Goal: Information Seeking & Learning: Learn about a topic

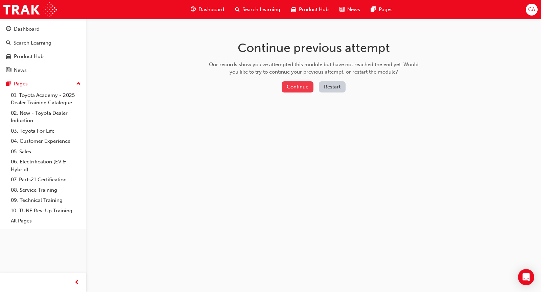
click at [303, 88] on button "Continue" at bounding box center [298, 86] width 32 height 11
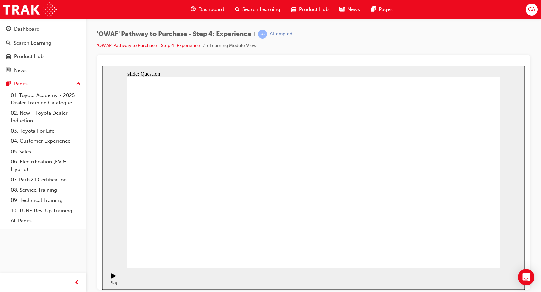
checkbox input "true"
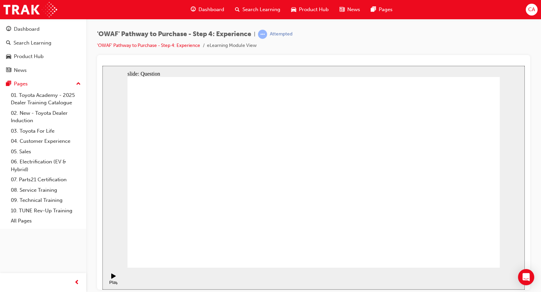
checkbox input "true"
drag, startPoint x: 420, startPoint y: 211, endPoint x: 189, endPoint y: 215, distance: 231.3
drag, startPoint x: 432, startPoint y: 198, endPoint x: 208, endPoint y: 206, distance: 224.3
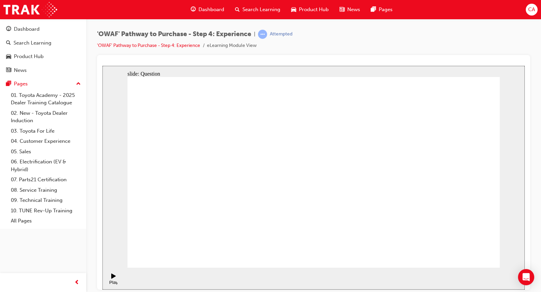
drag, startPoint x: 434, startPoint y: 201, endPoint x: 338, endPoint y: 219, distance: 97.7
drag, startPoint x: 450, startPoint y: 207, endPoint x: 218, endPoint y: 219, distance: 232.9
drag, startPoint x: 430, startPoint y: 196, endPoint x: 209, endPoint y: 212, distance: 221.4
drag, startPoint x: 209, startPoint y: 212, endPoint x: 269, endPoint y: 221, distance: 60.6
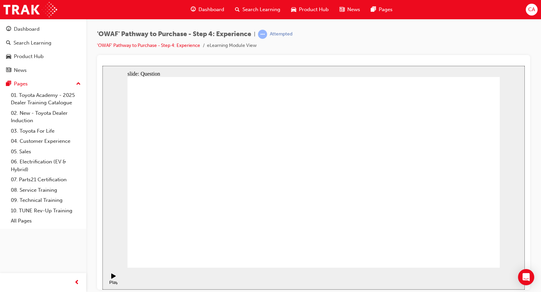
drag, startPoint x: 421, startPoint y: 195, endPoint x: 319, endPoint y: 204, distance: 102.2
drag, startPoint x: 442, startPoint y: 197, endPoint x: 224, endPoint y: 208, distance: 218.0
drag, startPoint x: 432, startPoint y: 187, endPoint x: 203, endPoint y: 204, distance: 229.2
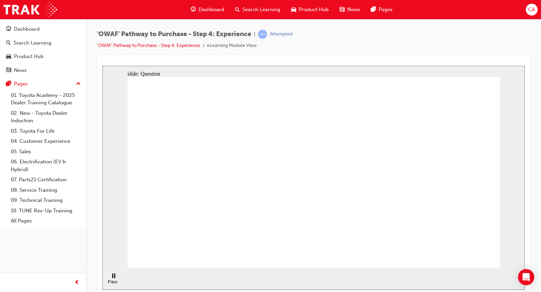
drag, startPoint x: 432, startPoint y: 189, endPoint x: 217, endPoint y: 203, distance: 216.1
drag, startPoint x: 445, startPoint y: 181, endPoint x: 213, endPoint y: 195, distance: 232.7
drag, startPoint x: 443, startPoint y: 200, endPoint x: 329, endPoint y: 199, distance: 113.9
drag, startPoint x: 452, startPoint y: 195, endPoint x: 234, endPoint y: 206, distance: 217.7
drag, startPoint x: 435, startPoint y: 186, endPoint x: 347, endPoint y: 191, distance: 88.4
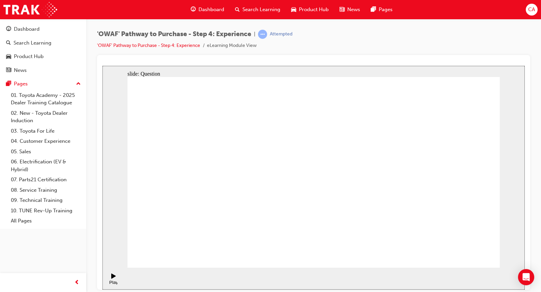
drag, startPoint x: 442, startPoint y: 185, endPoint x: 326, endPoint y: 197, distance: 117.3
drag, startPoint x: 443, startPoint y: 199, endPoint x: 195, endPoint y: 211, distance: 248.1
drag, startPoint x: 424, startPoint y: 195, endPoint x: 316, endPoint y: 205, distance: 108.0
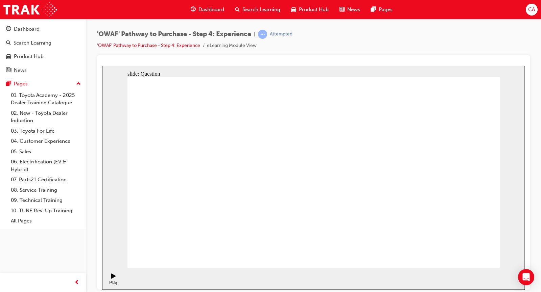
drag, startPoint x: 350, startPoint y: 227, endPoint x: 311, endPoint y: 177, distance: 63.5
drag, startPoint x: 387, startPoint y: 230, endPoint x: 345, endPoint y: 173, distance: 70.3
drag, startPoint x: 317, startPoint y: 201, endPoint x: 398, endPoint y: 147, distance: 97.1
drag, startPoint x: 349, startPoint y: 163, endPoint x: 380, endPoint y: 256, distance: 97.4
drag, startPoint x: 430, startPoint y: 215, endPoint x: 348, endPoint y: 160, distance: 98.7
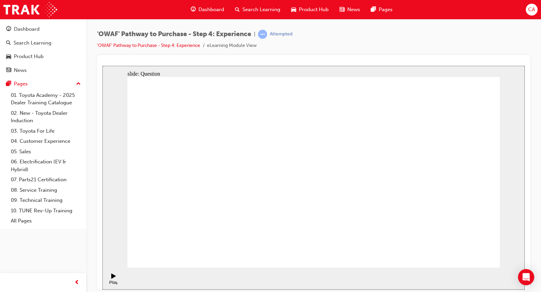
drag, startPoint x: 463, startPoint y: 211, endPoint x: 421, endPoint y: 155, distance: 69.9
drag, startPoint x: 395, startPoint y: 203, endPoint x: 474, endPoint y: 152, distance: 94.3
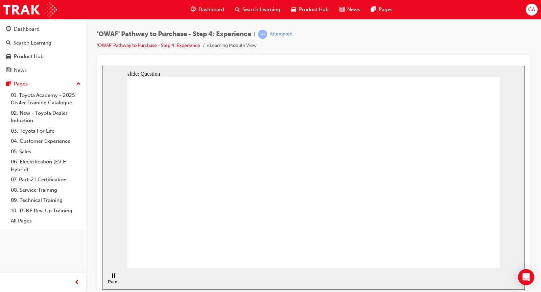
drag, startPoint x: 260, startPoint y: 231, endPoint x: 307, endPoint y: 150, distance: 93.0
drag, startPoint x: 297, startPoint y: 209, endPoint x: 398, endPoint y: 145, distance: 119.9
drag, startPoint x: 372, startPoint y: 230, endPoint x: 392, endPoint y: 173, distance: 60.6
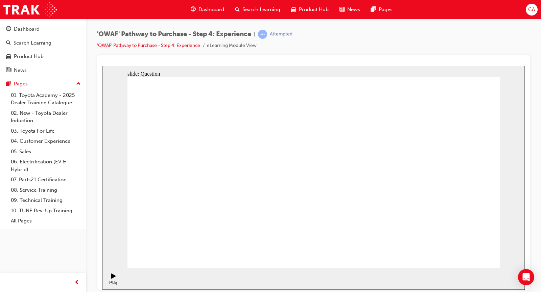
radio input "true"
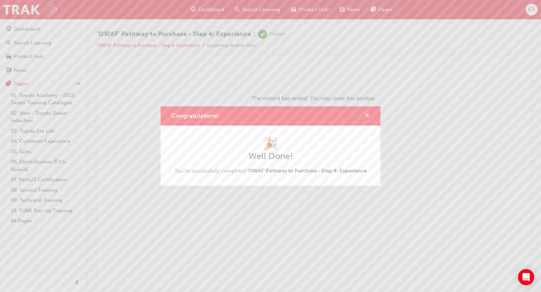
click at [368, 115] on span "cross-icon" at bounding box center [366, 116] width 5 height 6
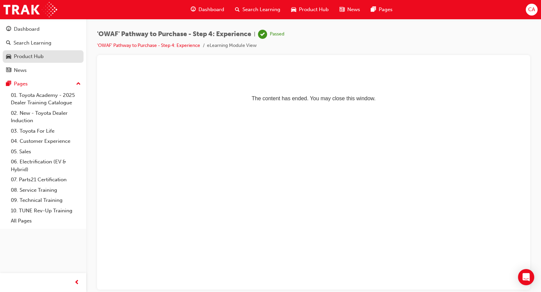
click at [42, 61] on div "Product Hub" at bounding box center [43, 56] width 74 height 8
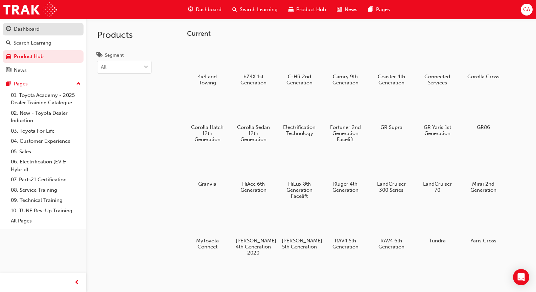
click at [33, 27] on div "Dashboard" at bounding box center [27, 29] width 26 height 8
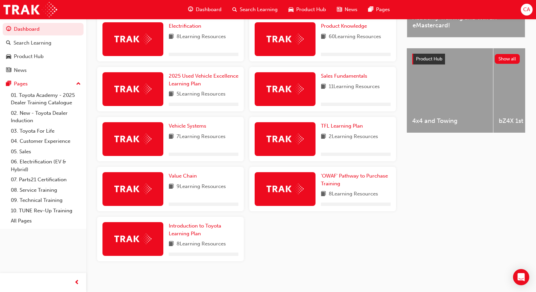
scroll to position [215, 0]
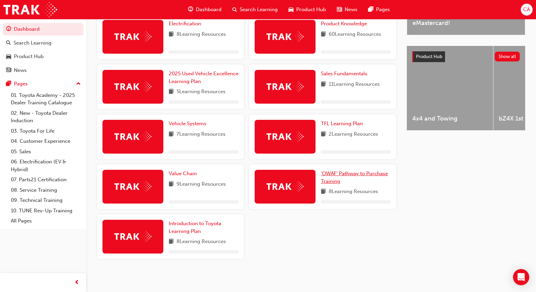
click at [361, 180] on link "'OWAF' Pathway to Purchase Training" at bounding box center [356, 177] width 70 height 15
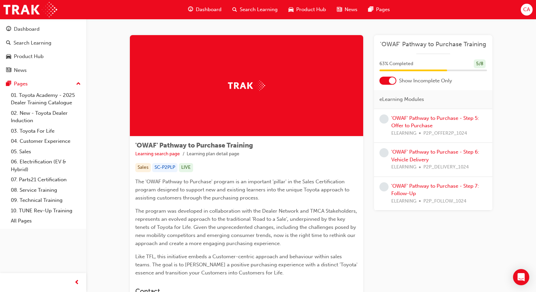
click at [417, 122] on div "'OWAF' Pathway to Purchase - Step 5: Offer to Purchase ELEARNING P2P_OFFER2P_10…" at bounding box center [439, 126] width 96 height 23
click at [404, 127] on link "'OWAF' Pathway to Purchase - Step 5: Offer to Purchase" at bounding box center [435, 122] width 88 height 14
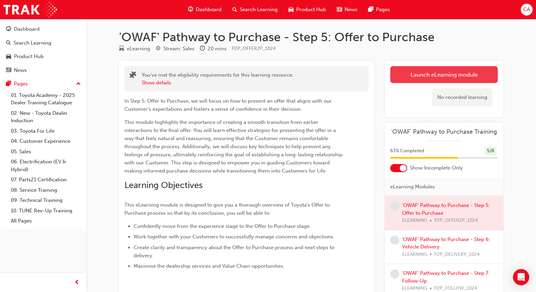
click at [446, 74] on link "Launch eLearning module" at bounding box center [444, 74] width 108 height 17
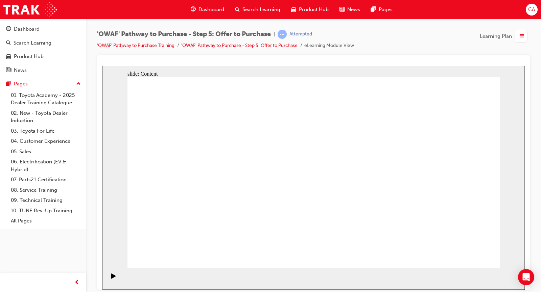
drag, startPoint x: 371, startPoint y: 105, endPoint x: 453, endPoint y: 183, distance: 112.9
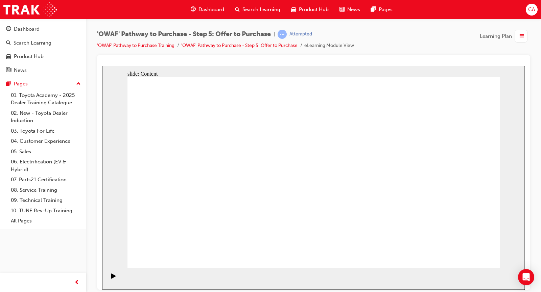
drag, startPoint x: 204, startPoint y: 143, endPoint x: 228, endPoint y: 150, distance: 25.1
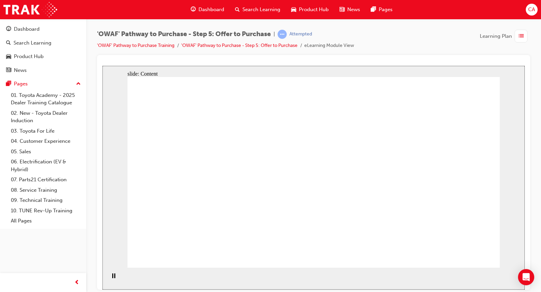
drag, startPoint x: 227, startPoint y: 159, endPoint x: 228, endPoint y: 167, distance: 8.9
drag, startPoint x: 271, startPoint y: 185, endPoint x: 261, endPoint y: 194, distance: 13.2
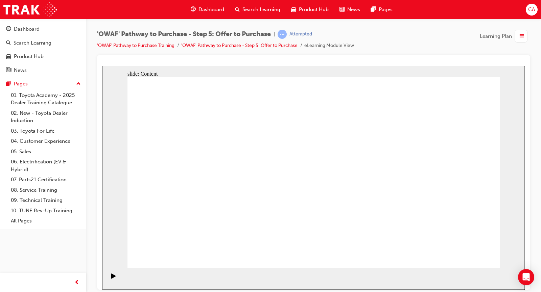
drag, startPoint x: 443, startPoint y: 134, endPoint x: 311, endPoint y: 194, distance: 145.0
